Goal: Leave review/rating: Leave review/rating

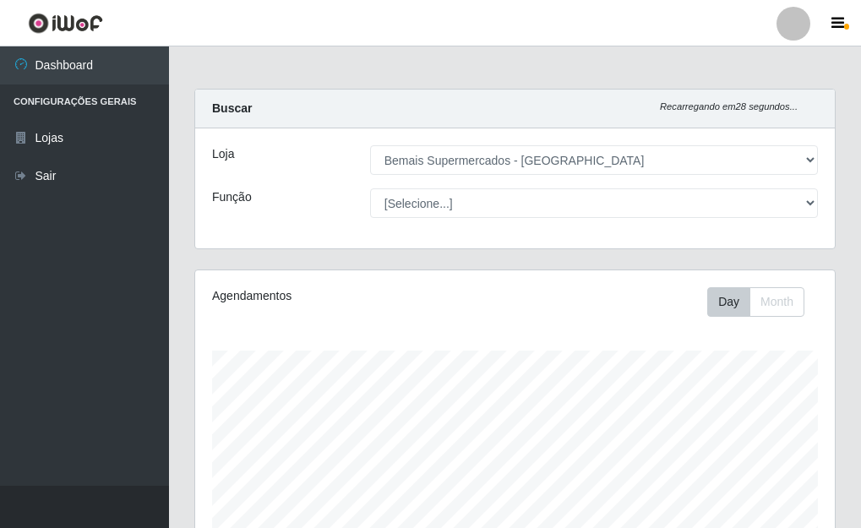
select select "249"
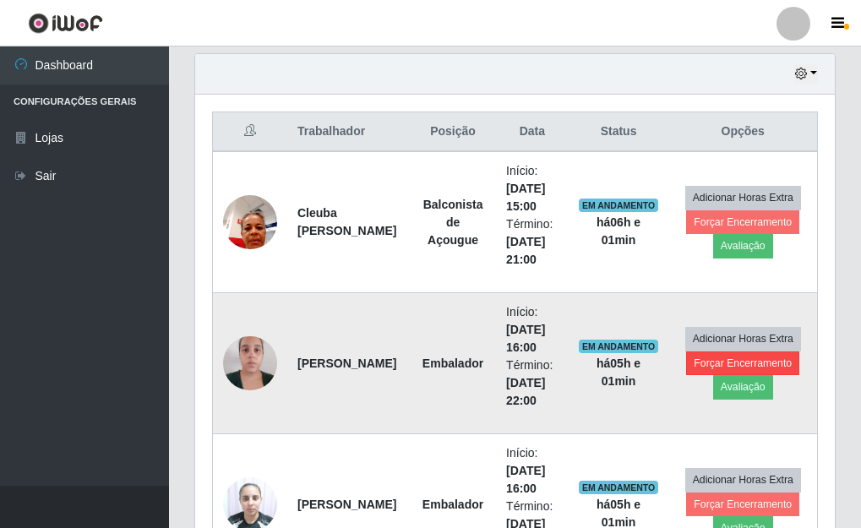
scroll to position [604, 0]
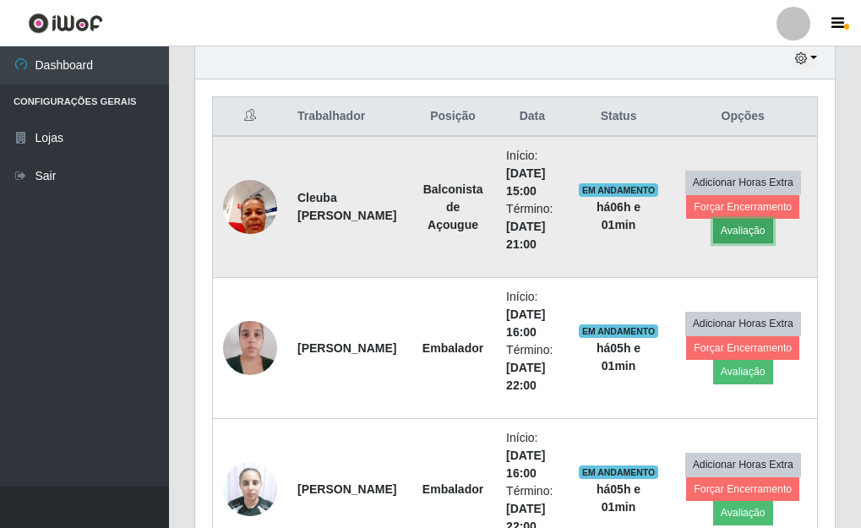
click at [745, 229] on button "Avaliação" at bounding box center [743, 231] width 60 height 24
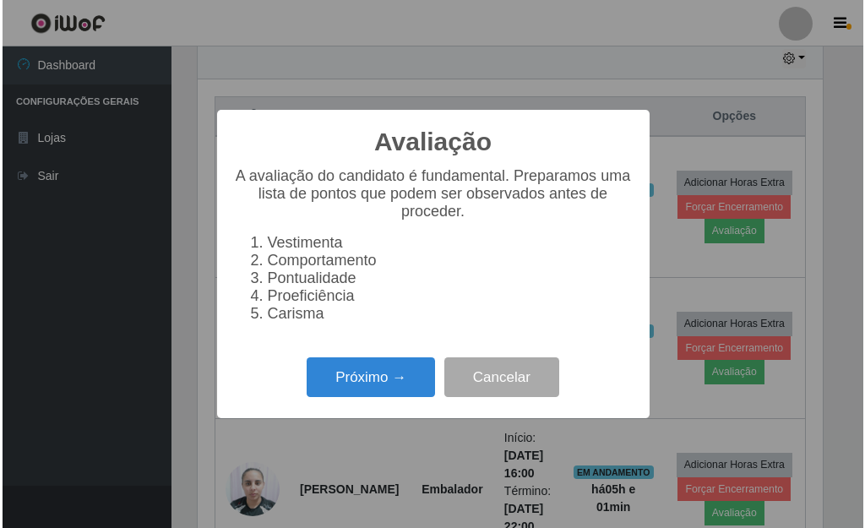
scroll to position [351, 630]
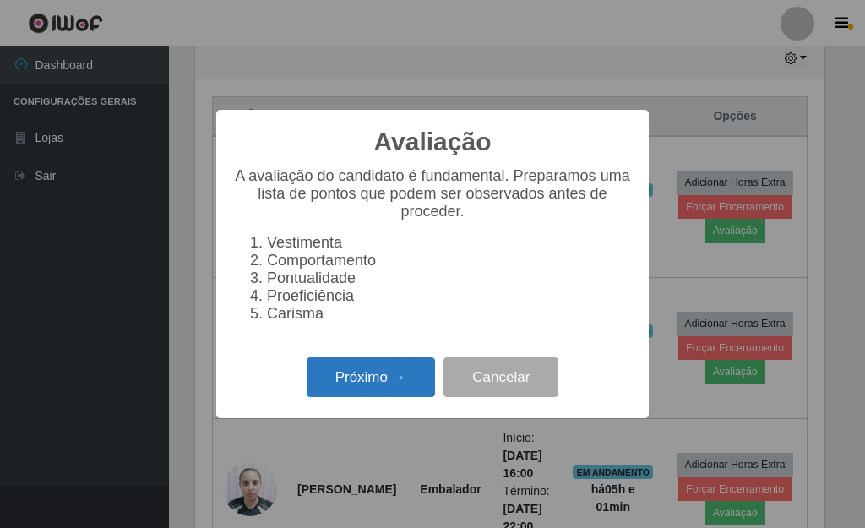
click at [415, 380] on button "Próximo →" at bounding box center [371, 377] width 128 height 40
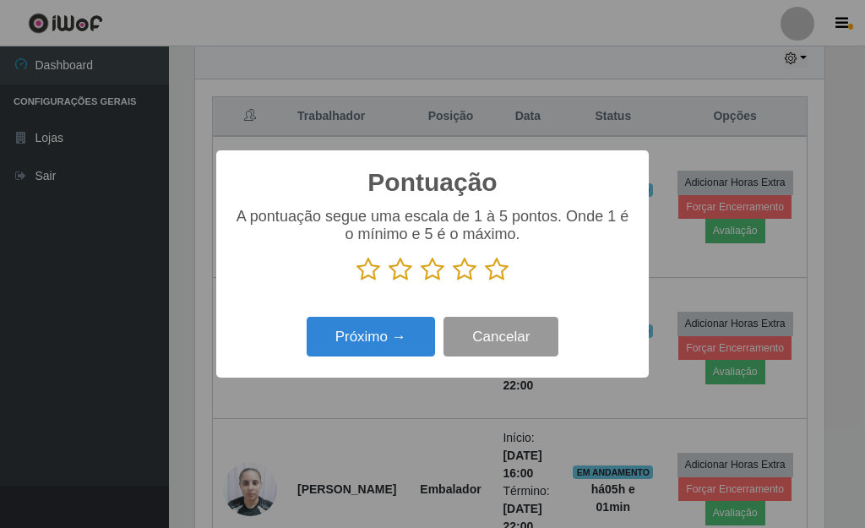
scroll to position [844796, 844517]
click at [500, 273] on icon at bounding box center [497, 269] width 24 height 25
click at [485, 282] on input "radio" at bounding box center [485, 282] width 0 height 0
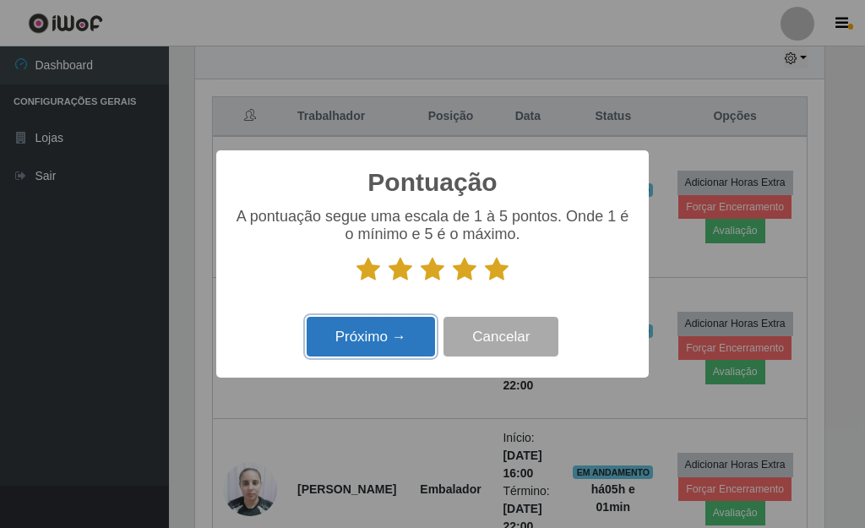
click at [407, 332] on button "Próximo →" at bounding box center [371, 337] width 128 height 40
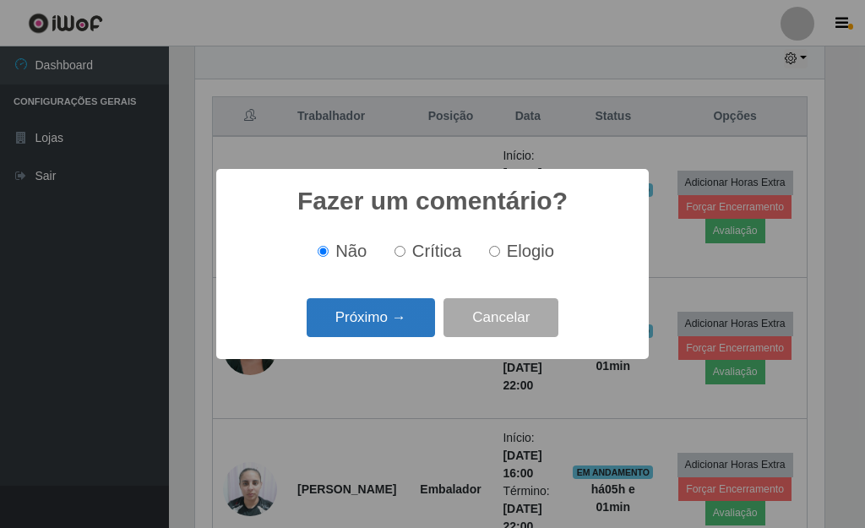
click at [394, 327] on button "Próximo →" at bounding box center [371, 318] width 128 height 40
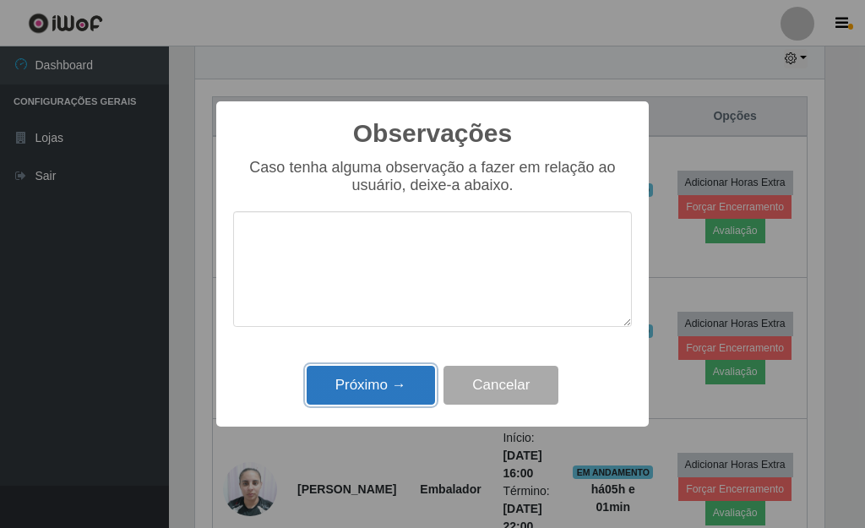
click at [381, 384] on button "Próximo →" at bounding box center [371, 386] width 128 height 40
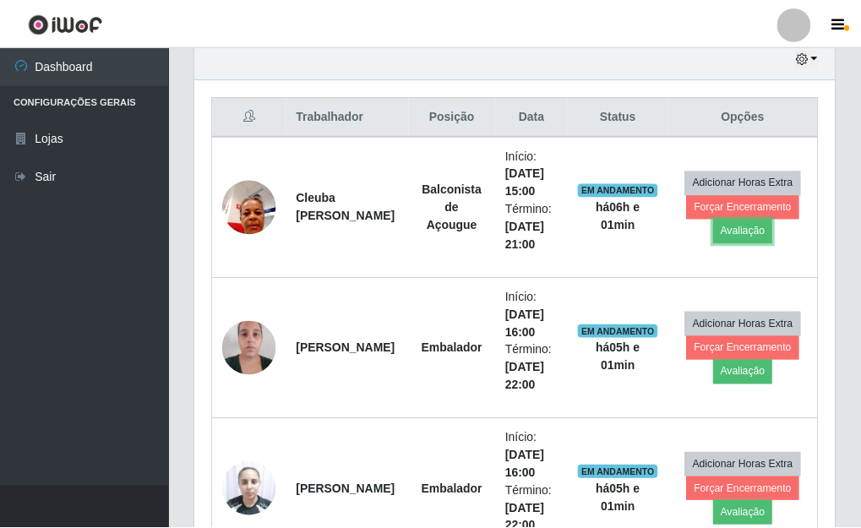
scroll to position [351, 640]
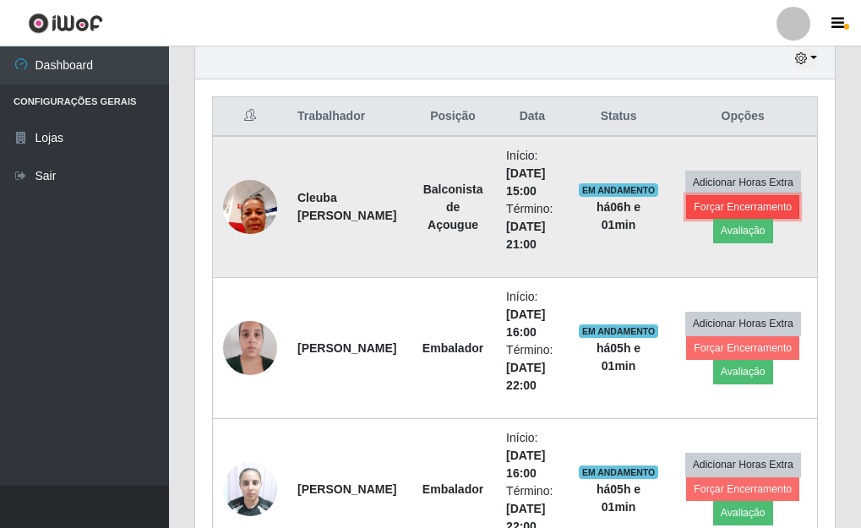
click at [749, 203] on button "Forçar Encerramento" at bounding box center [742, 207] width 113 height 24
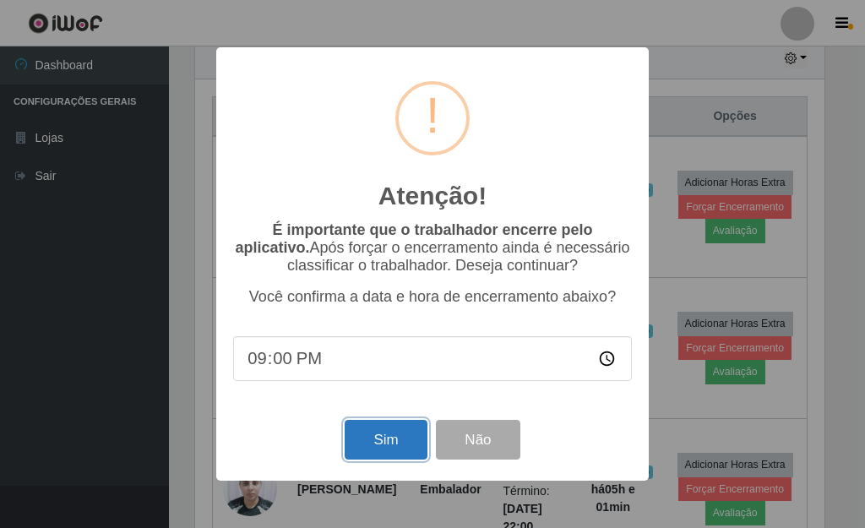
click at [383, 442] on button "Sim" at bounding box center [386, 440] width 82 height 40
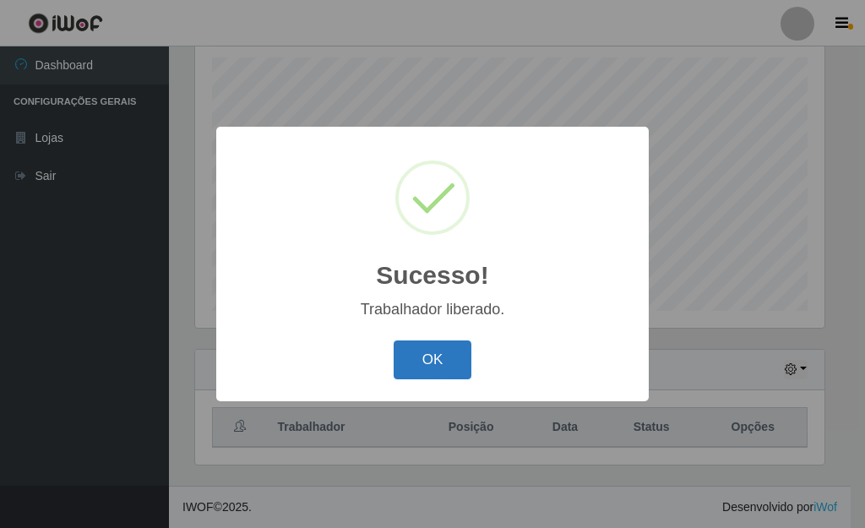
click at [453, 365] on button "OK" at bounding box center [433, 361] width 79 height 40
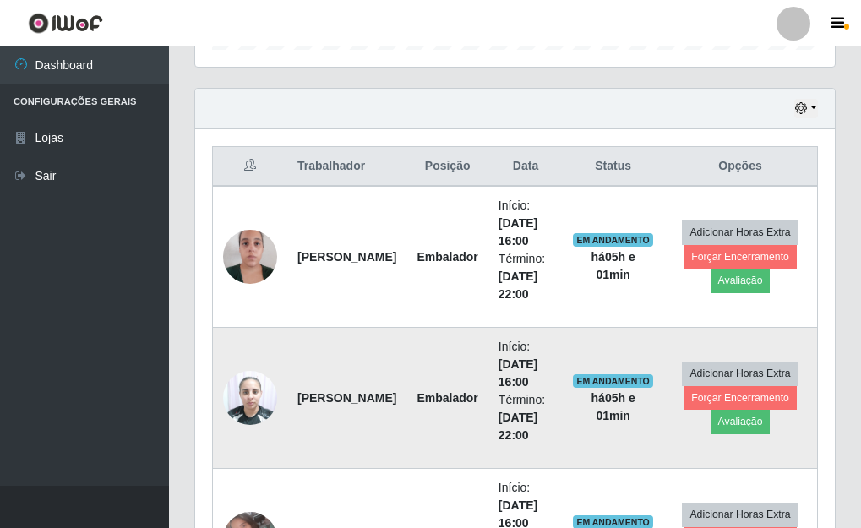
scroll to position [548, 0]
